Goal: Check status: Check status

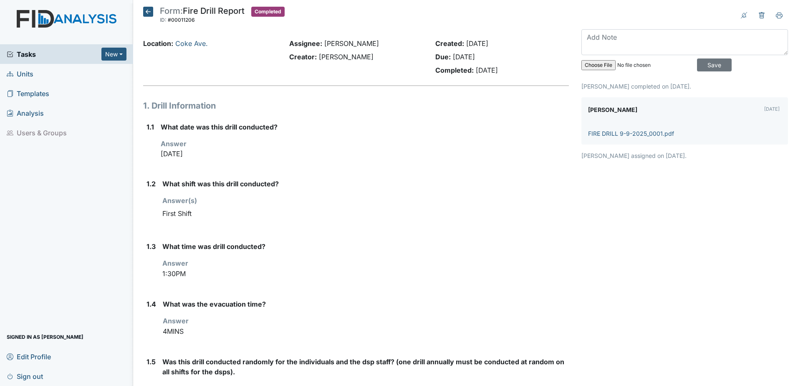
click at [144, 9] on icon at bounding box center [148, 12] width 10 height 10
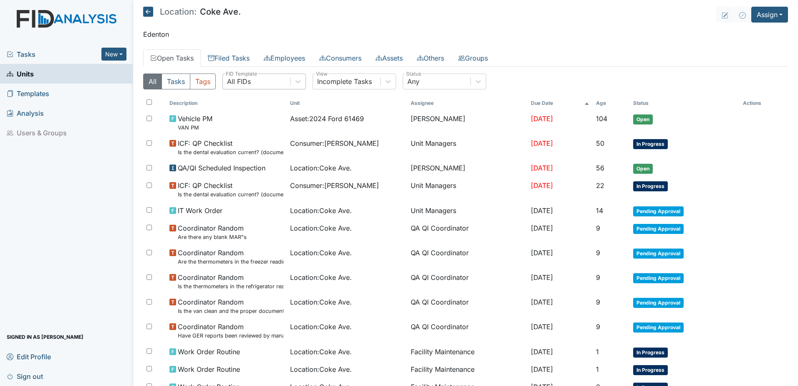
click at [240, 83] on div "All FIDs" at bounding box center [239, 81] width 24 height 10
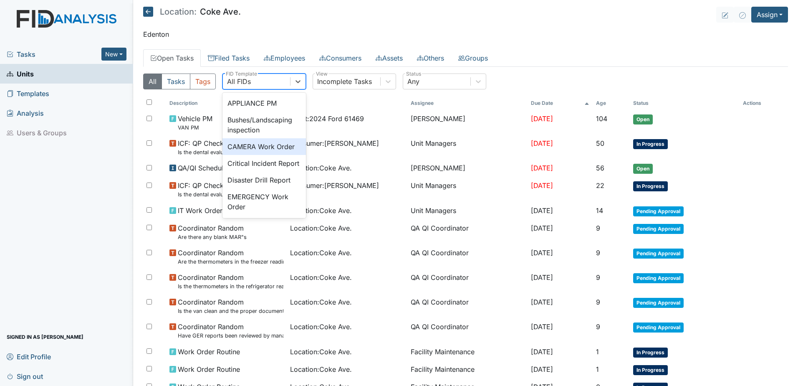
scroll to position [42, 0]
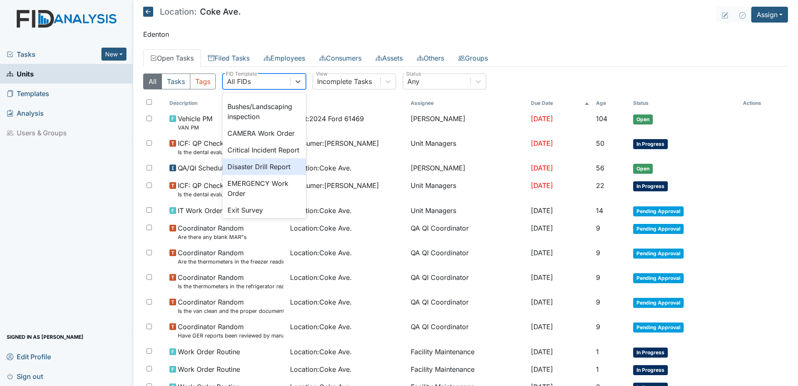
click at [251, 171] on div "Disaster Drill Report" at bounding box center [263, 166] width 83 height 17
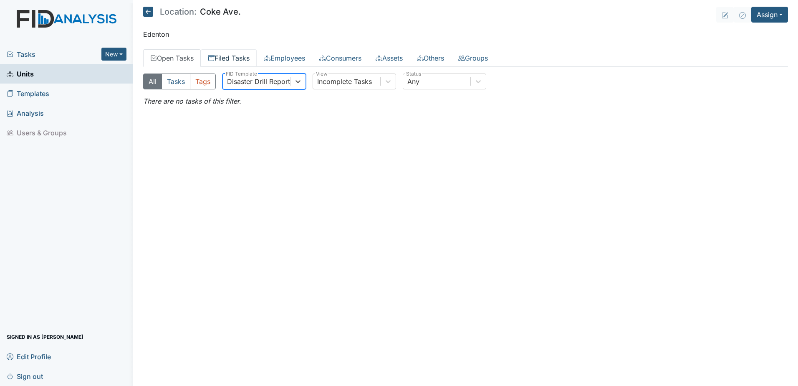
click at [231, 55] on link "Filed Tasks" at bounding box center [229, 58] width 56 height 18
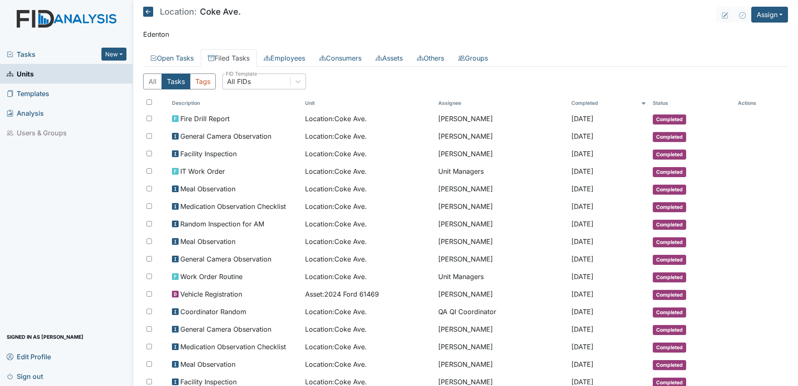
click at [245, 83] on div "All FIDs" at bounding box center [239, 81] width 24 height 10
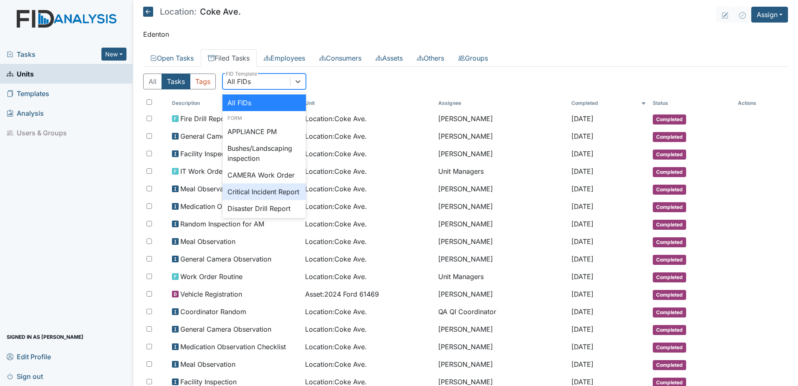
scroll to position [42, 0]
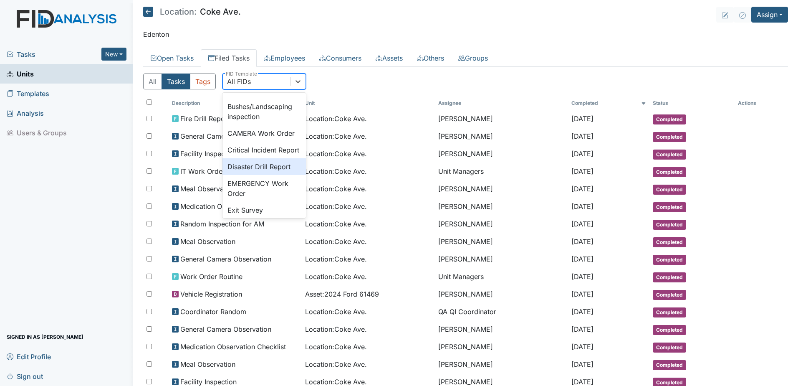
click at [258, 175] on div "Disaster Drill Report" at bounding box center [263, 166] width 83 height 17
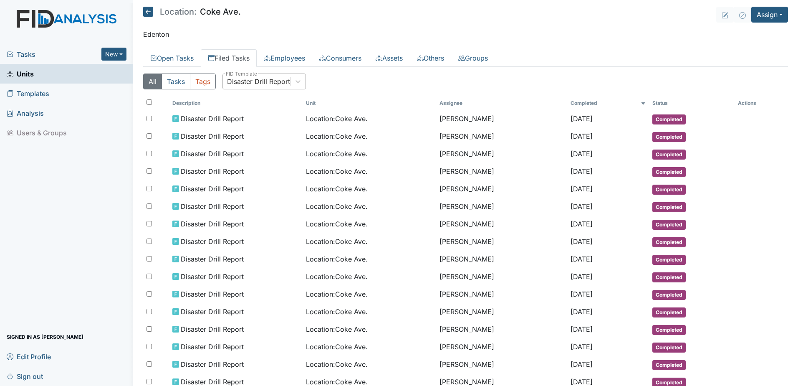
click at [272, 79] on div "Disaster Drill Report" at bounding box center [258, 81] width 63 height 10
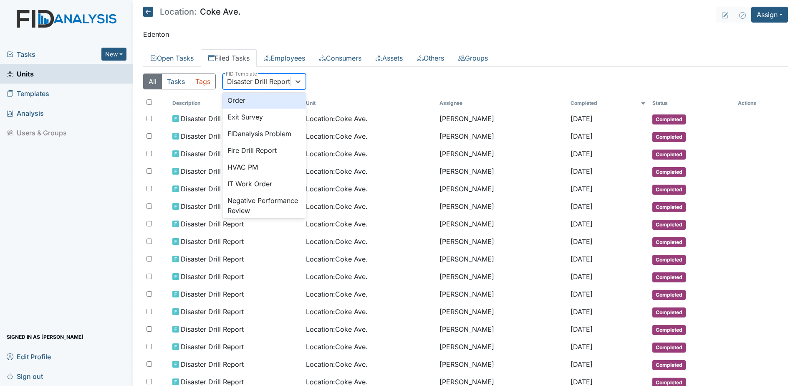
scroll to position [139, 0]
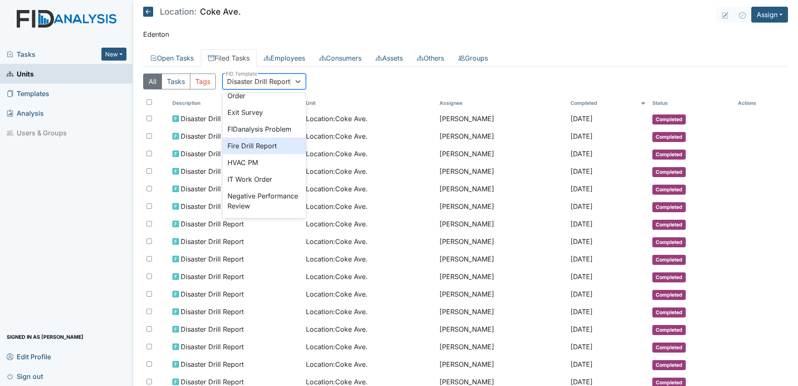
click at [264, 154] on div "Fire Drill Report" at bounding box center [263, 145] width 83 height 17
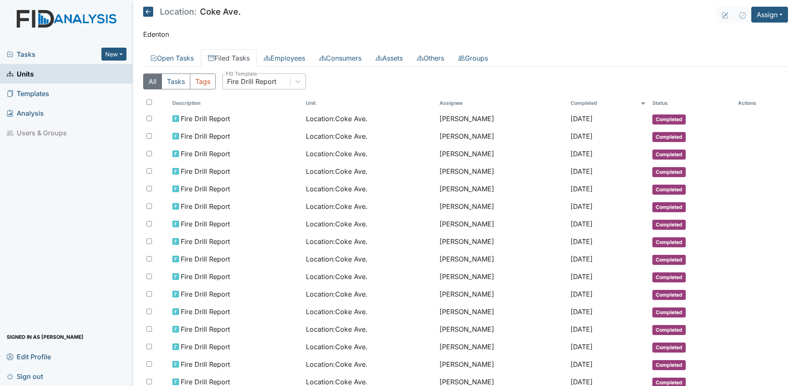
click at [267, 83] on div "Fire Drill Report" at bounding box center [251, 81] width 49 height 10
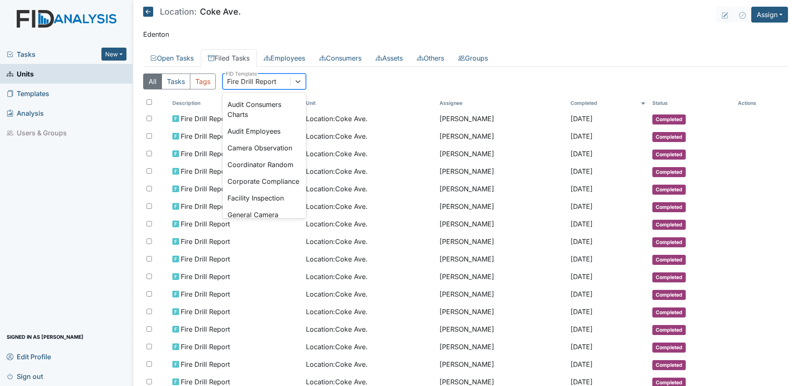
scroll to position [508, 0]
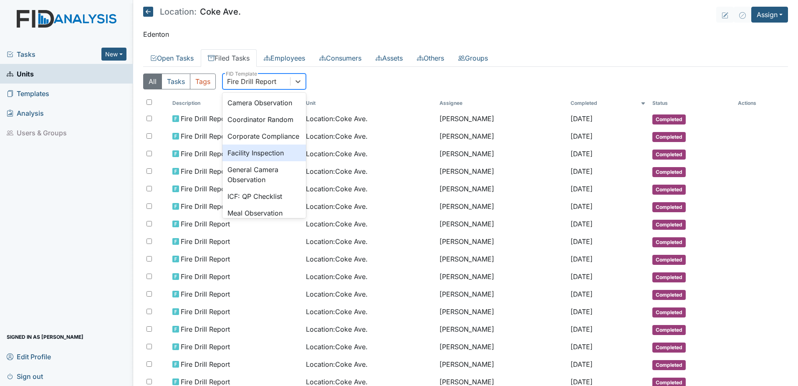
click at [262, 161] on div "Facility Inspection" at bounding box center [263, 152] width 83 height 17
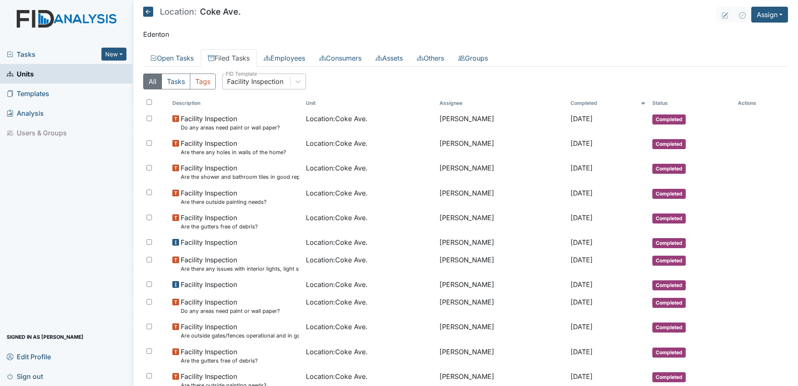
click at [277, 81] on div "Facility Inspection" at bounding box center [255, 81] width 56 height 10
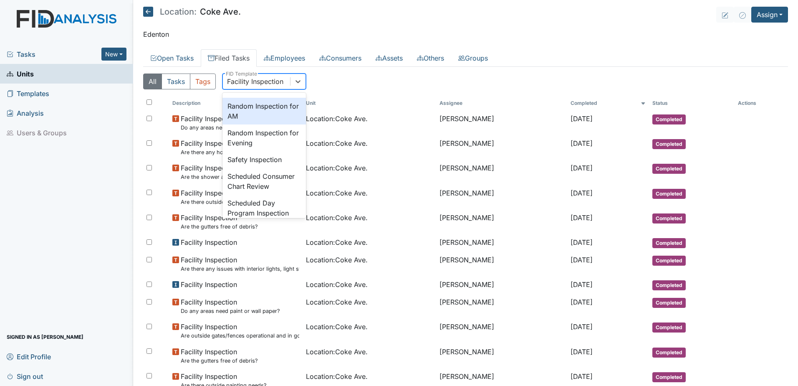
scroll to position [821, 0]
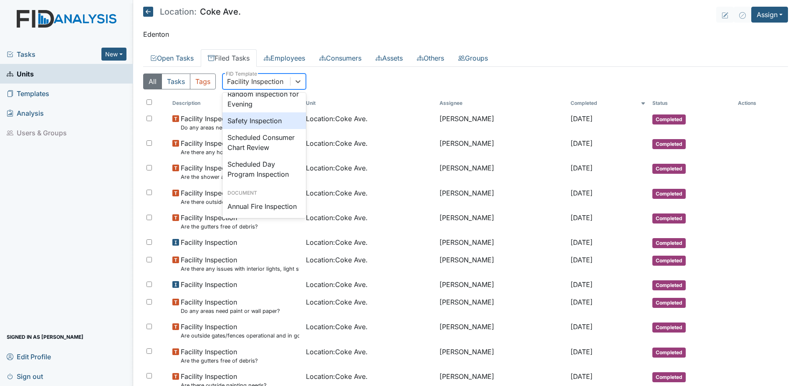
click at [256, 129] on div "Safety Inspection" at bounding box center [263, 120] width 83 height 17
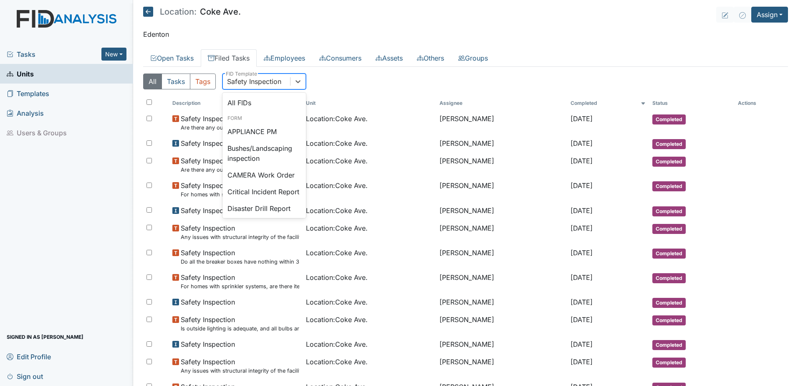
click at [250, 81] on div "Safety Inspection" at bounding box center [254, 81] width 54 height 10
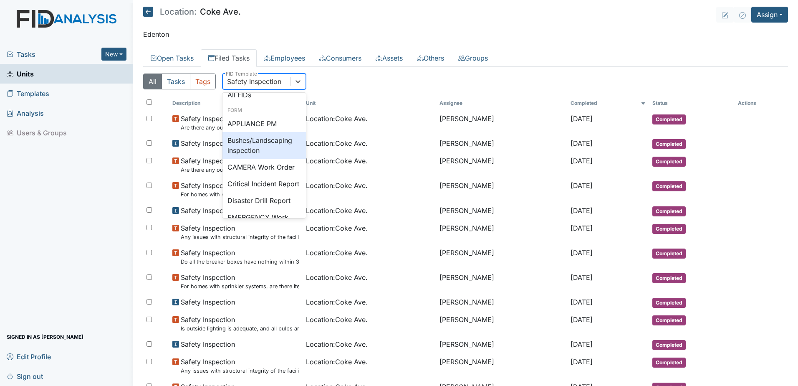
scroll to position [0, 0]
click at [147, 13] on icon at bounding box center [148, 12] width 10 height 10
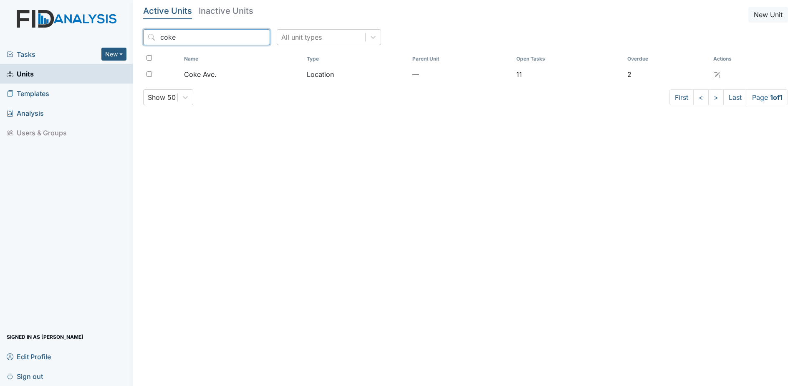
click at [227, 34] on input "coke" at bounding box center [206, 37] width 127 height 16
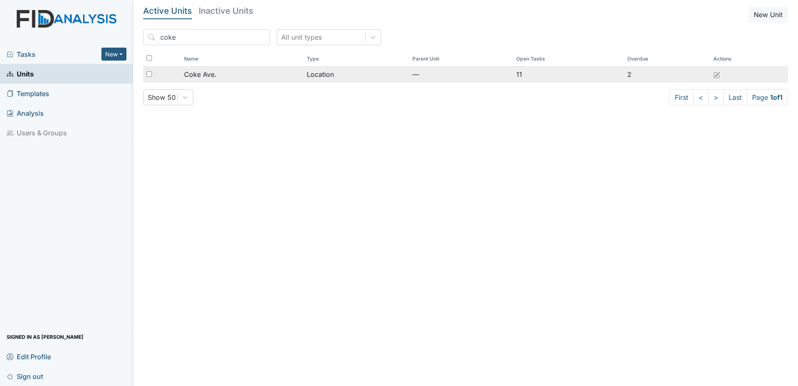
click at [187, 75] on span "Coke Ave." at bounding box center [200, 74] width 33 height 10
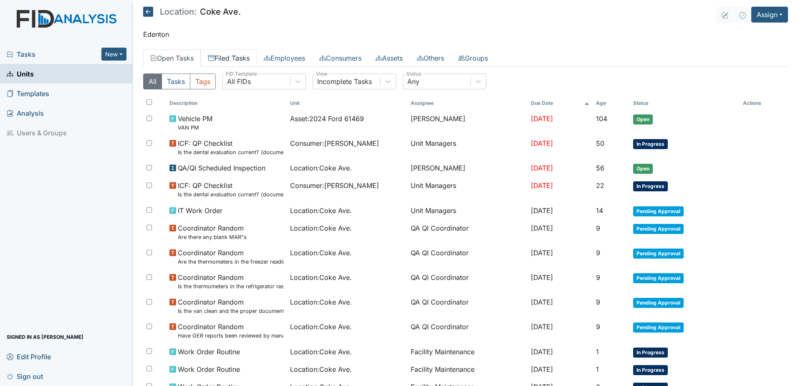
click at [245, 59] on link "Filed Tasks" at bounding box center [229, 58] width 56 height 18
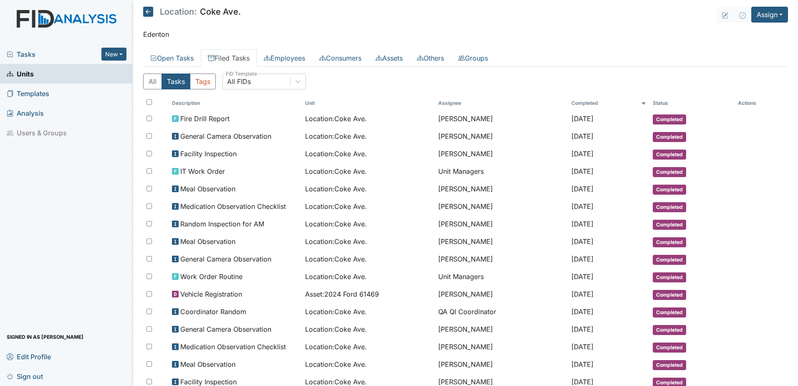
click at [27, 73] on span "Units" at bounding box center [20, 73] width 27 height 13
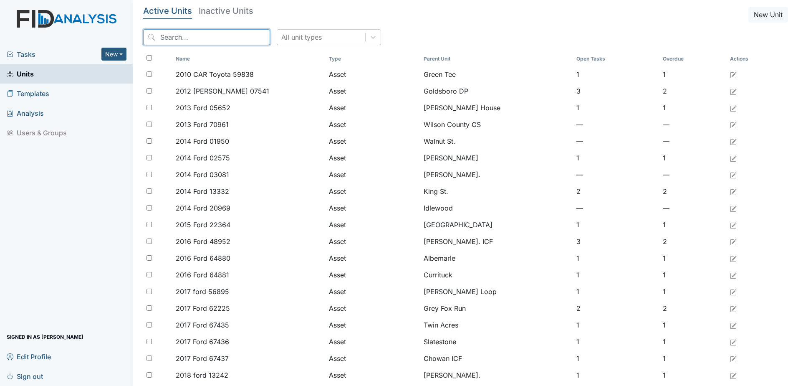
click at [194, 39] on input "search" at bounding box center [206, 37] width 127 height 16
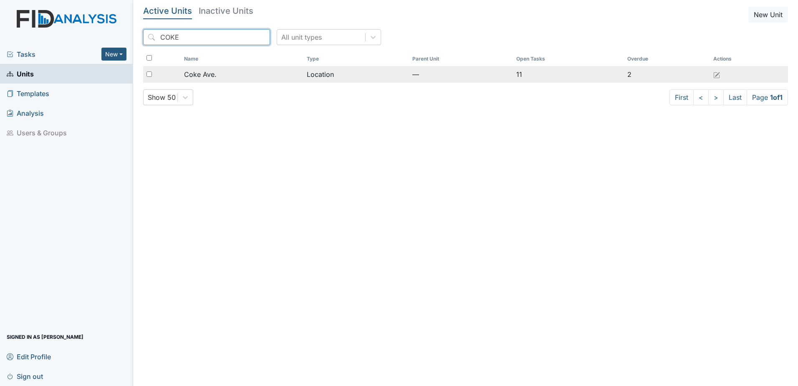
type input "COKE"
click at [215, 71] on span "Coke Ave." at bounding box center [200, 74] width 33 height 10
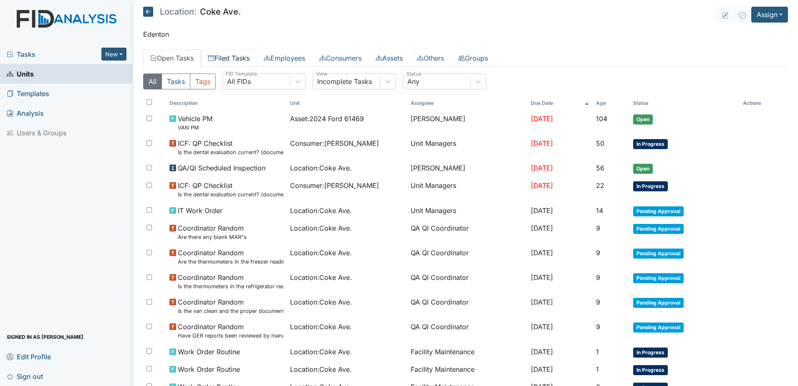
click at [242, 58] on link "Filed Tasks" at bounding box center [229, 58] width 56 height 18
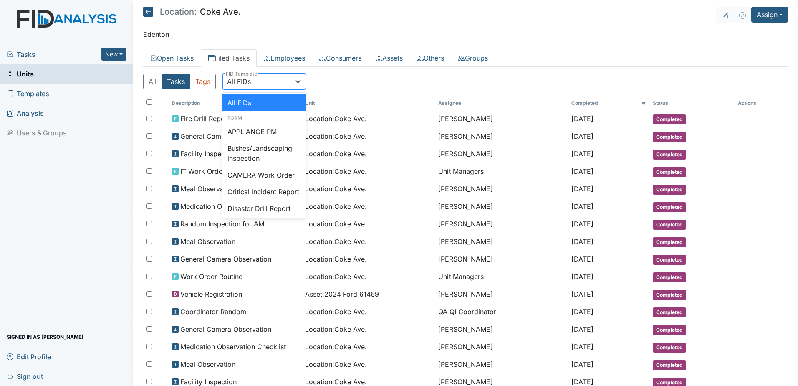
click at [246, 80] on div "All FIDs" at bounding box center [239, 81] width 24 height 10
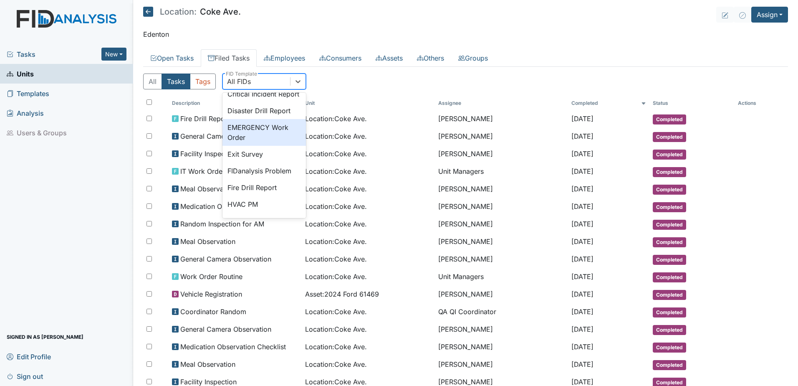
scroll to position [83, 0]
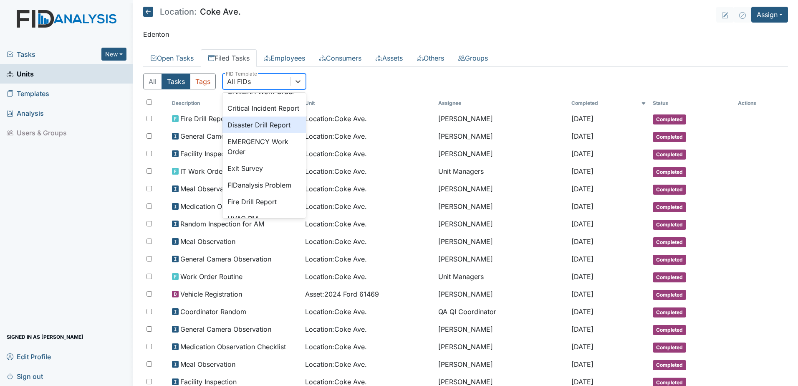
click at [251, 133] on div "Disaster Drill Report" at bounding box center [263, 124] width 83 height 17
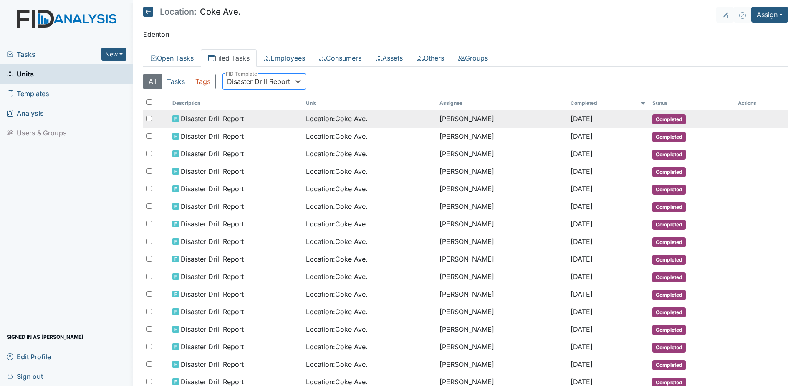
click at [286, 118] on div "Disaster Drill Report" at bounding box center [235, 119] width 127 height 10
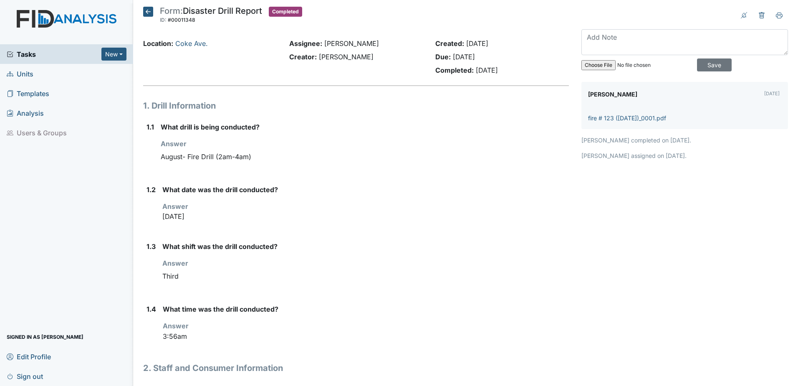
click at [148, 11] on icon at bounding box center [148, 12] width 10 height 10
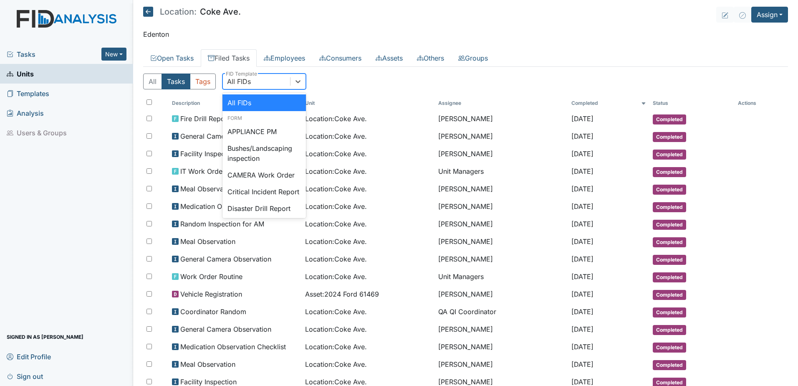
click at [266, 84] on div "All FIDs" at bounding box center [256, 81] width 67 height 15
